Goal: Contribute content: Add original content to the website for others to see

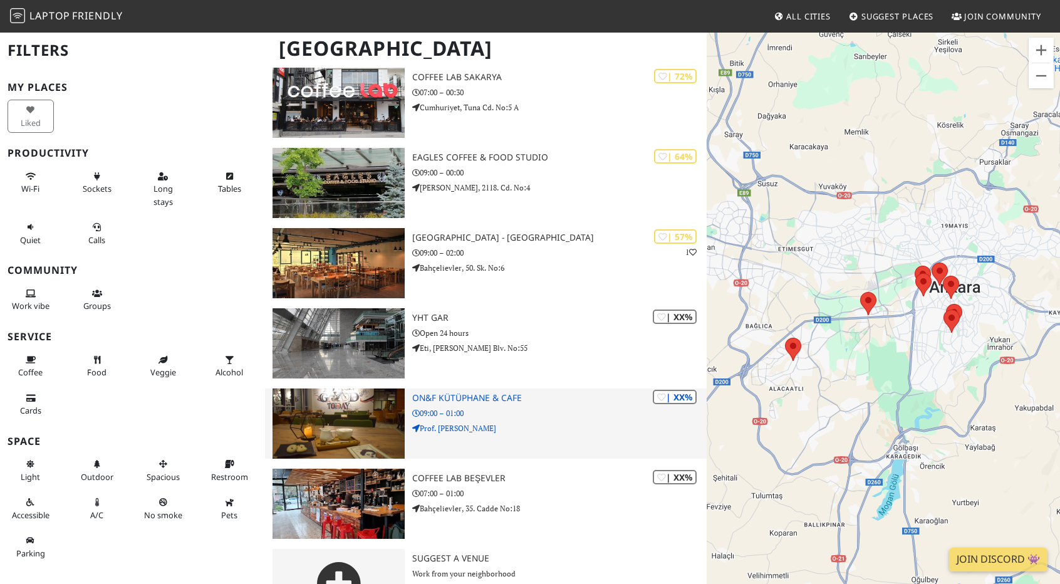
scroll to position [306, 0]
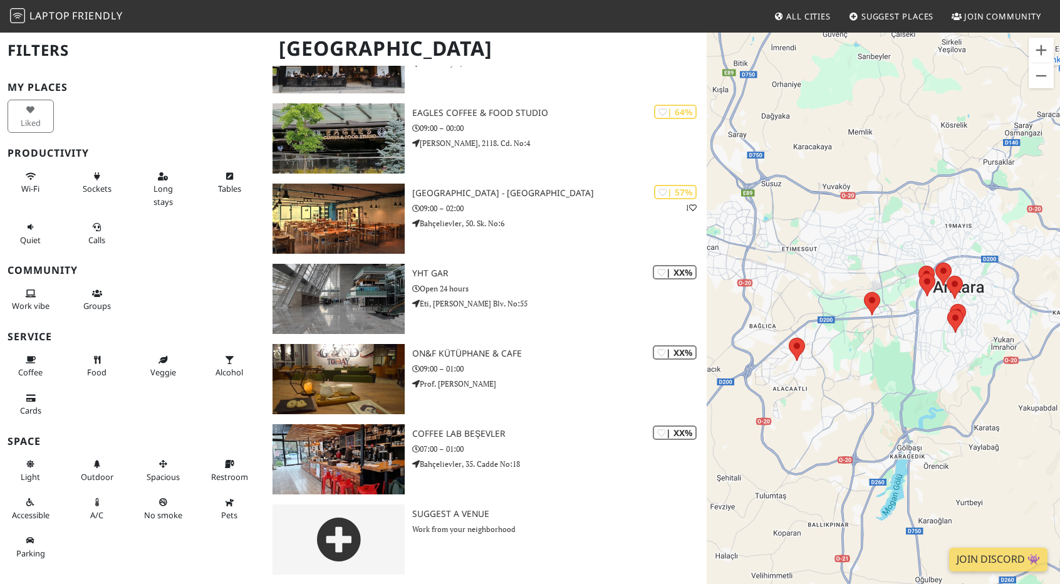
click at [897, 16] on span "Suggest Places" at bounding box center [897, 16] width 73 height 11
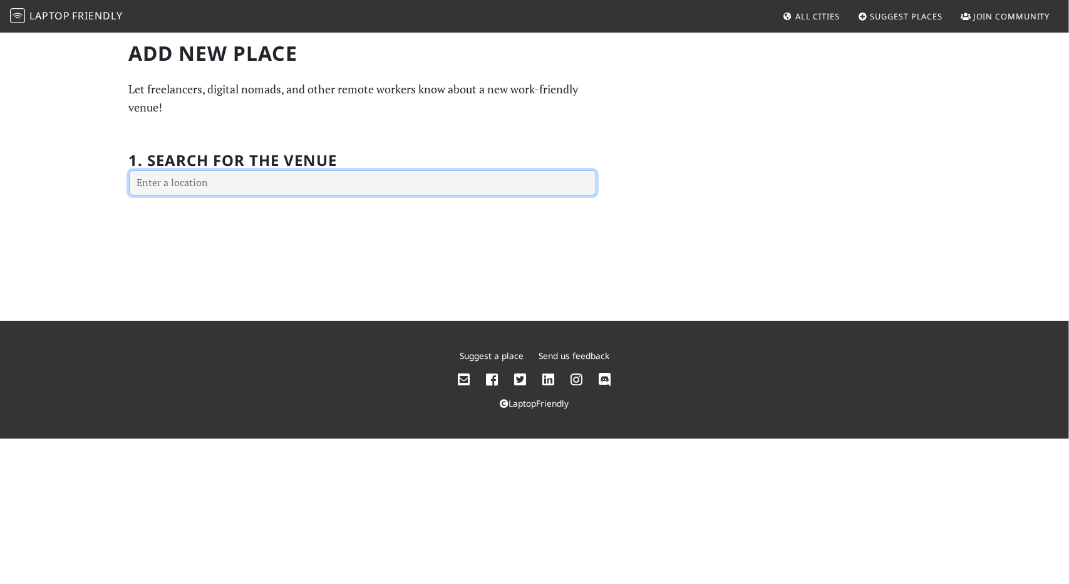
click at [425, 188] on input "text" at bounding box center [362, 182] width 467 height 25
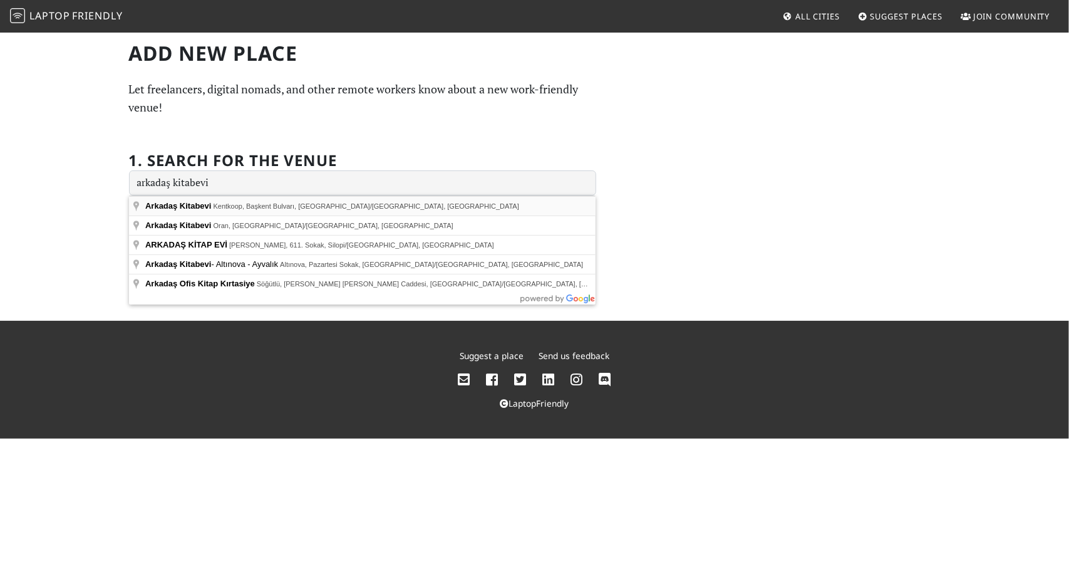
type input "Arkadaş Kitabevi, Kentkoop, Başkent Bulvarı, Yenimahalle/Ankara, Türkiye"
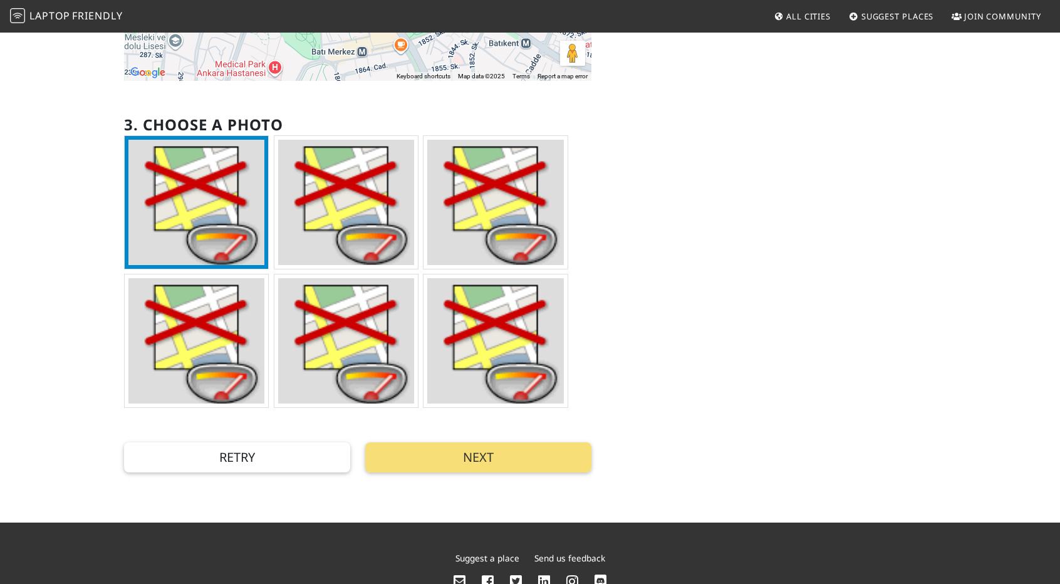
scroll to position [313, 0]
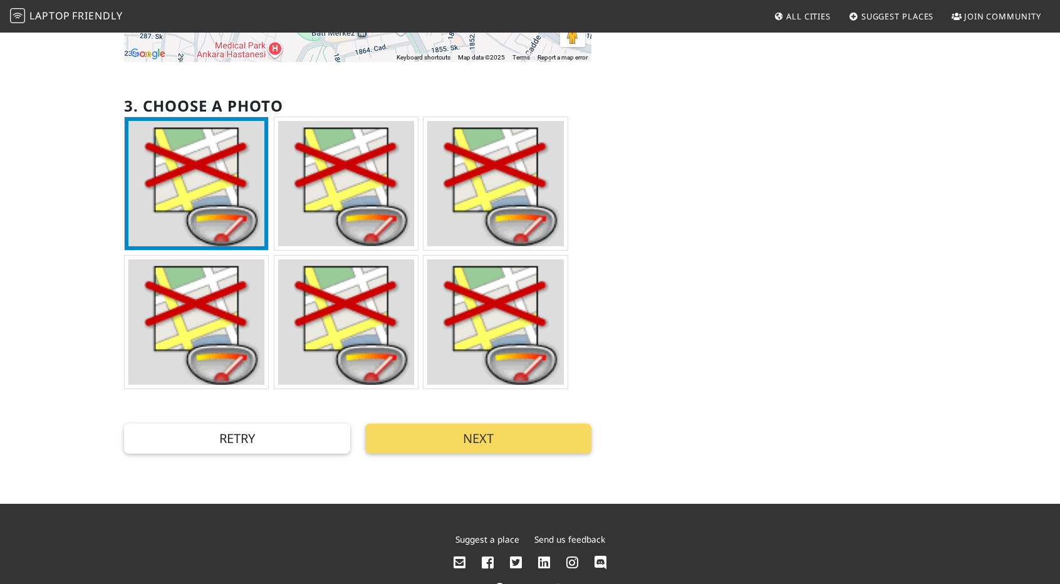
click at [467, 427] on button "Next" at bounding box center [478, 438] width 226 height 30
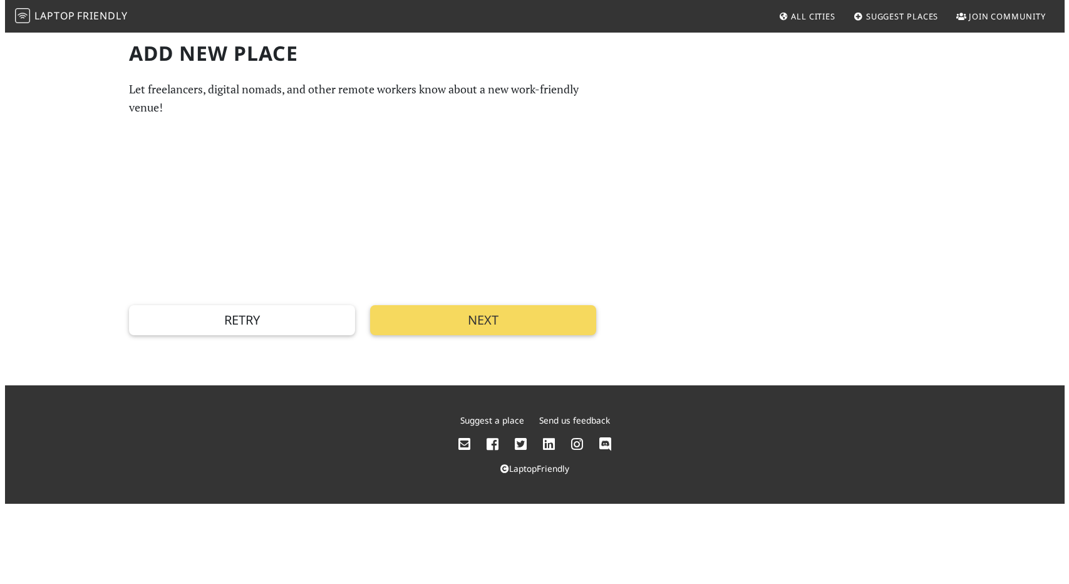
scroll to position [0, 0]
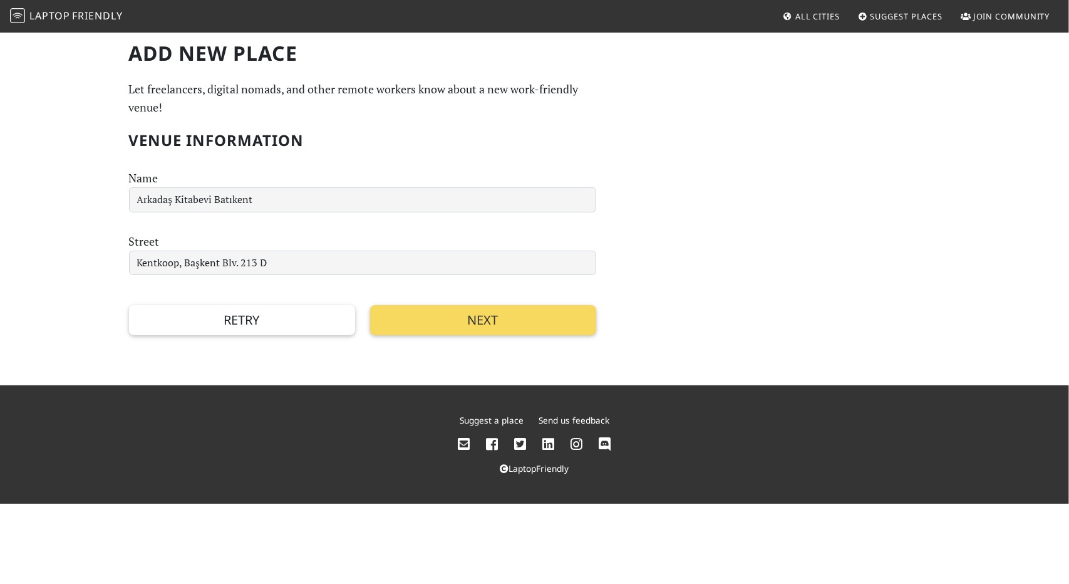
click at [383, 318] on button "Next" at bounding box center [483, 320] width 226 height 30
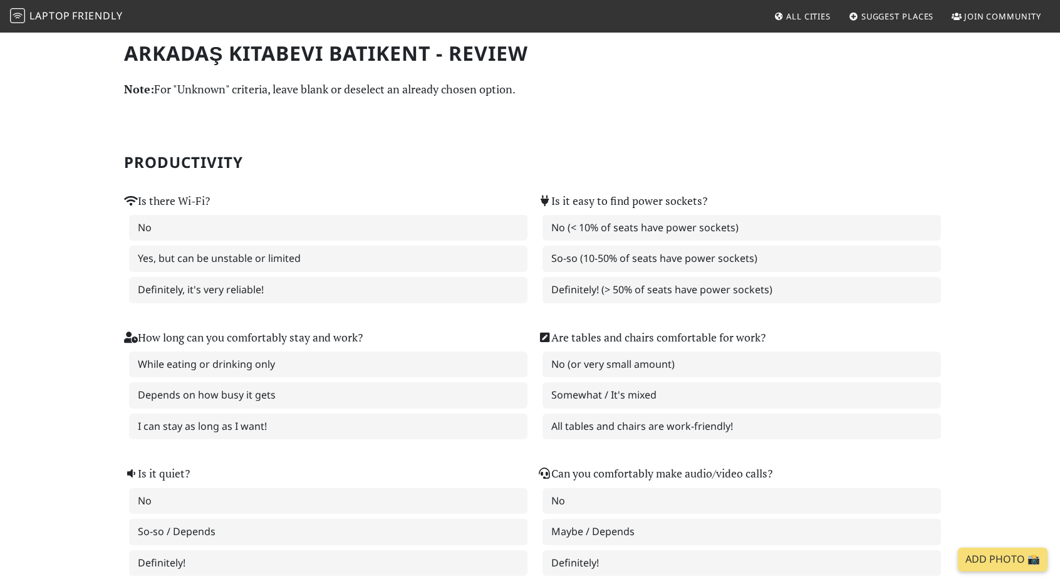
click at [822, 16] on span "All Cities" at bounding box center [808, 16] width 44 height 11
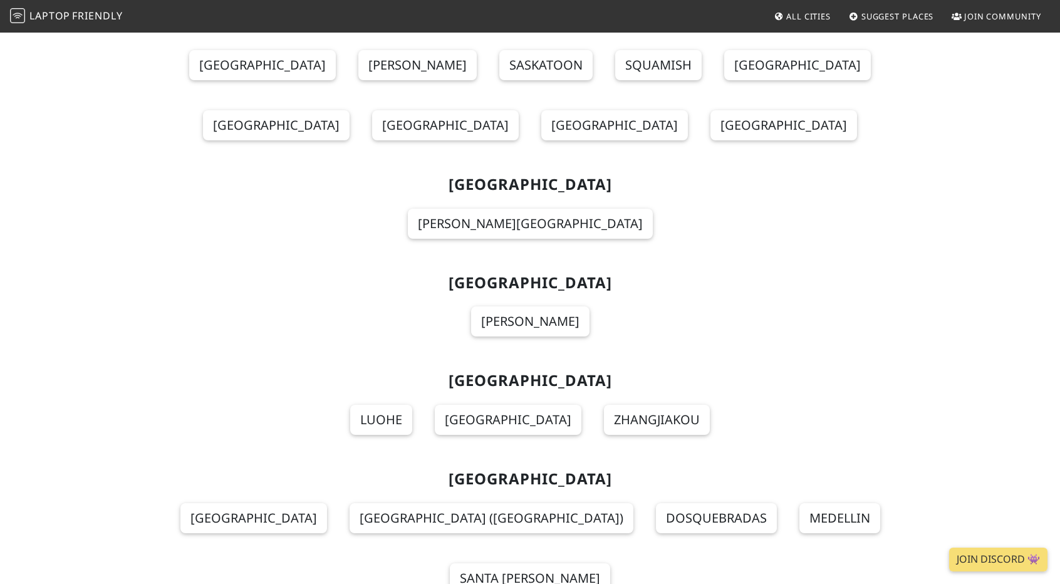
scroll to position [2383, 0]
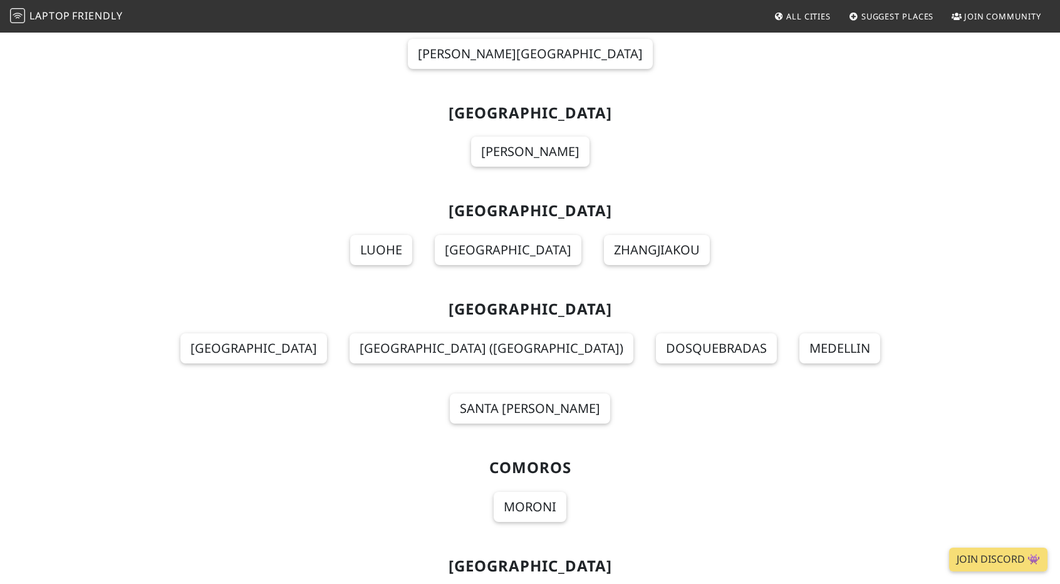
click at [85, 14] on span "Friendly" at bounding box center [97, 16] width 50 height 14
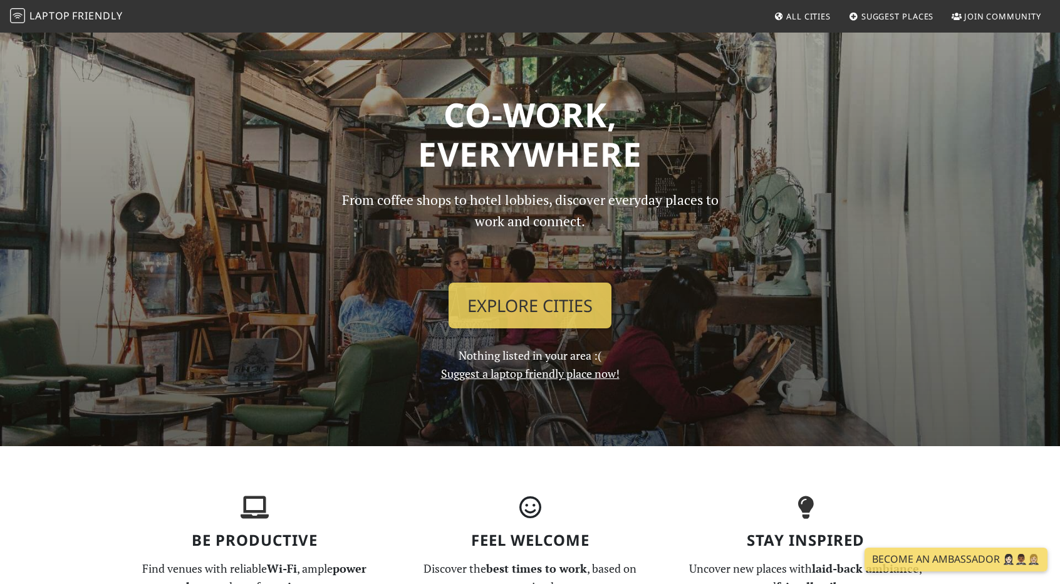
click at [574, 371] on link "Suggest a laptop friendly place now!" at bounding box center [530, 373] width 179 height 15
click at [794, 11] on span "All Cities" at bounding box center [808, 16] width 44 height 11
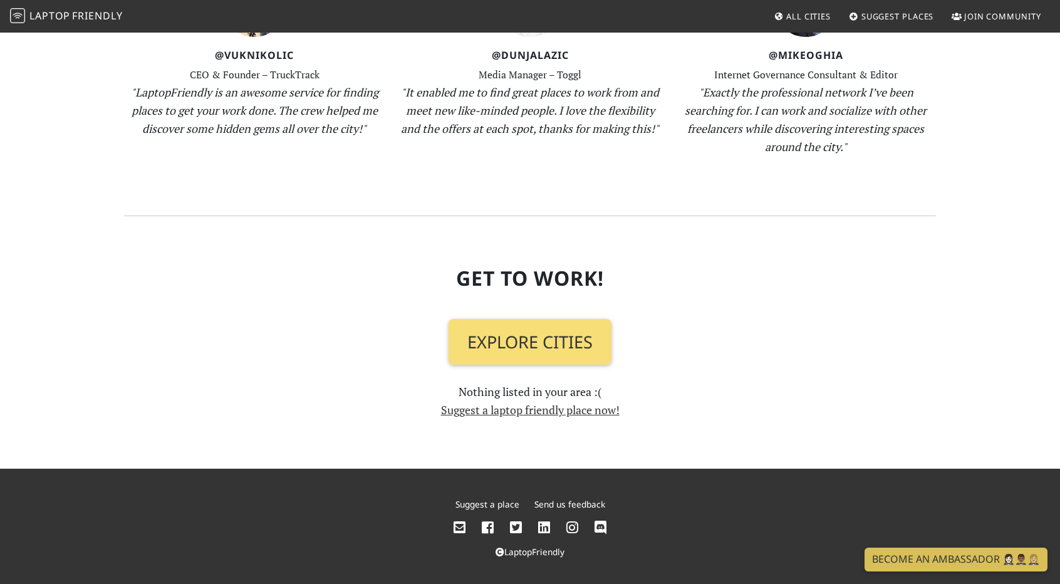
scroll to position [1316, 0]
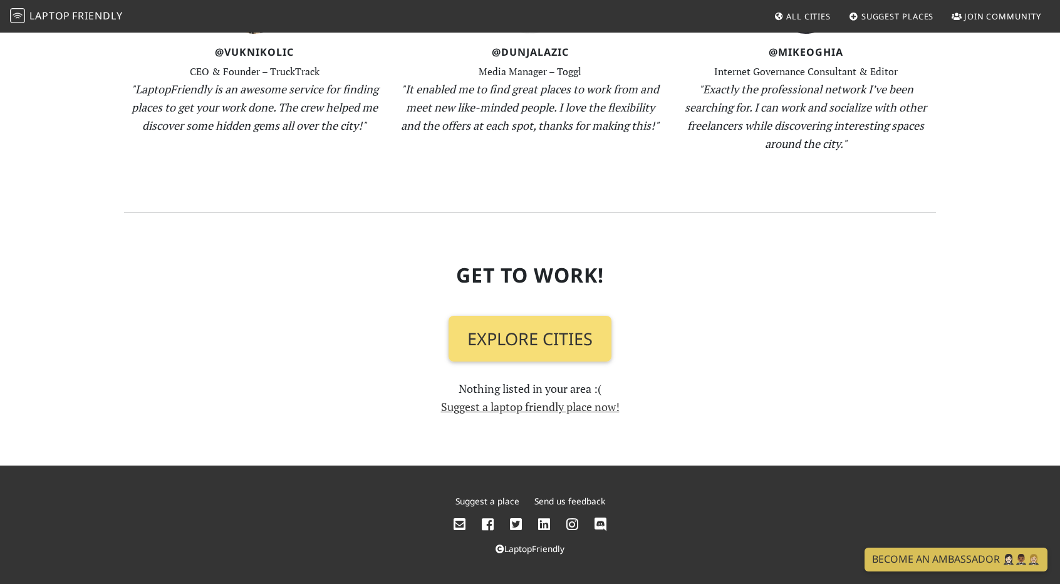
drag, startPoint x: 878, startPoint y: 167, endPoint x: 904, endPoint y: 171, distance: 26.6
click at [881, 168] on section "Hear It From Others @VukNikolic CEO & Founder – TruckTrack "LaptopFriendly is a…" at bounding box center [530, 38] width 812 height 349
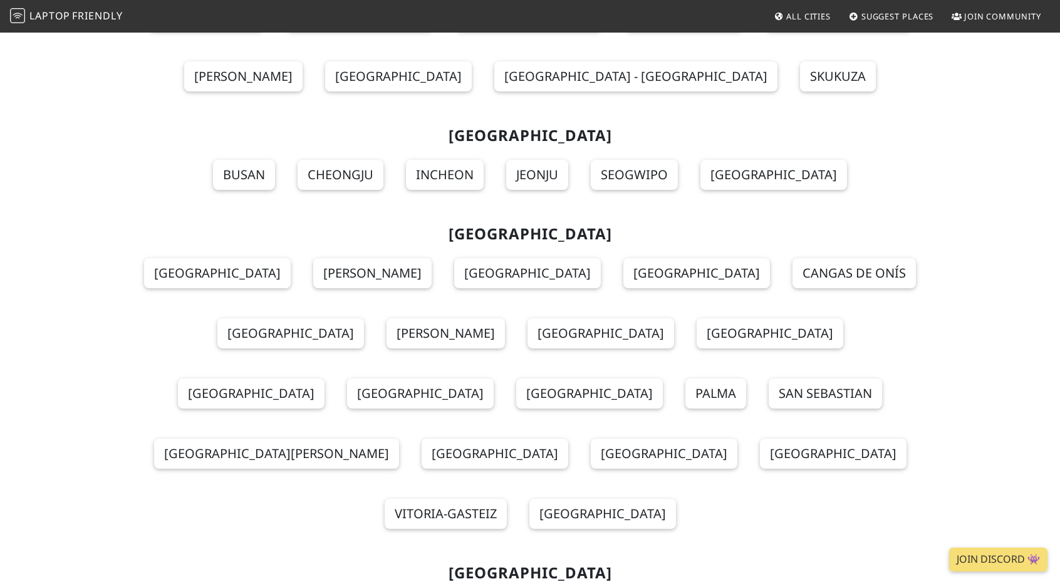
scroll to position [12691, 0]
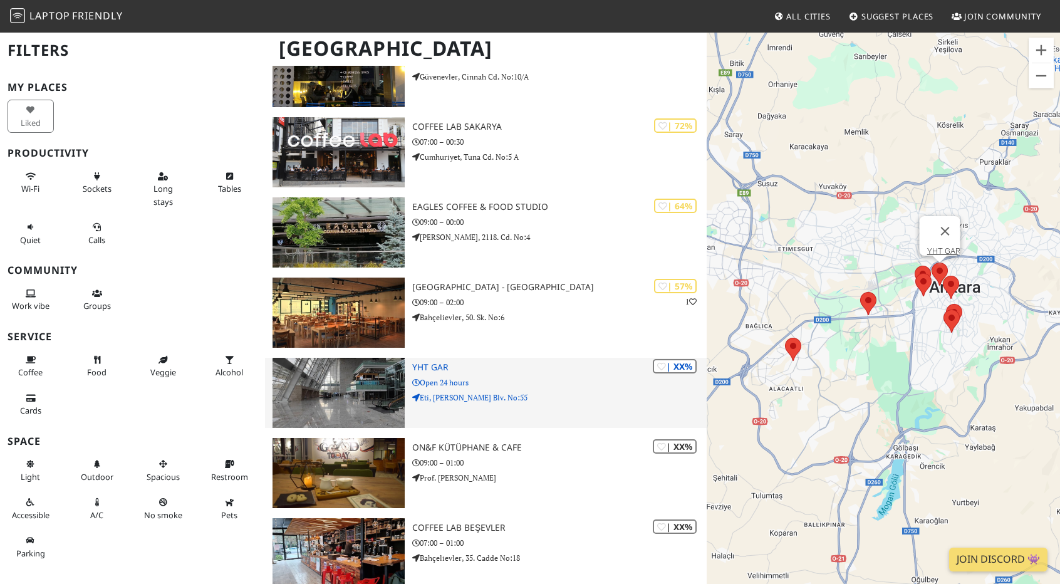
scroll to position [251, 0]
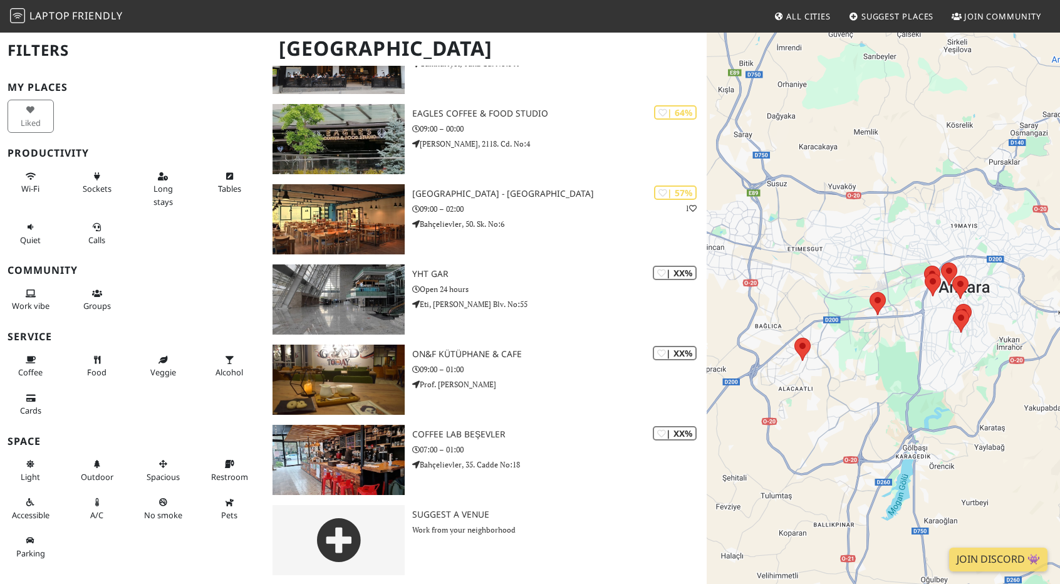
scroll to position [306, 0]
